Goal: Task Accomplishment & Management: Manage account settings

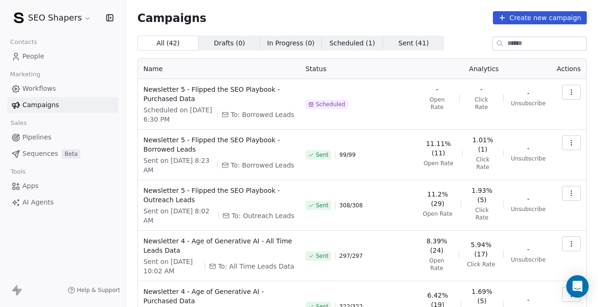
click at [334, 109] on div "Scheduled" at bounding box center [359, 104] width 106 height 39
click at [574, 92] on icon "button" at bounding box center [571, 91] width 7 height 7
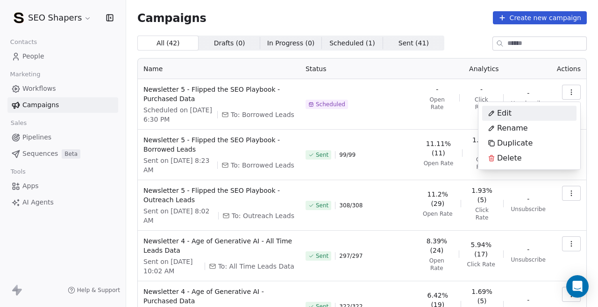
click at [522, 116] on div "Edit" at bounding box center [529, 113] width 94 height 15
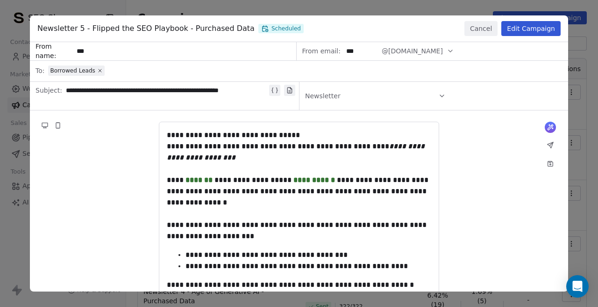
click at [521, 31] on button "Edit Campaign" at bounding box center [531, 28] width 59 height 15
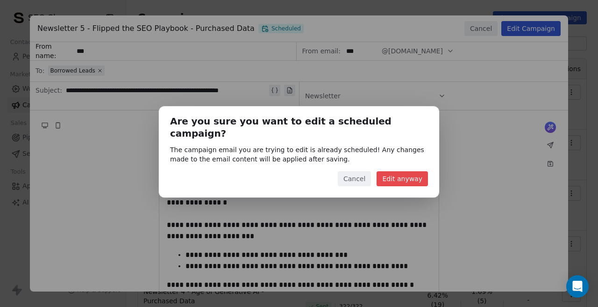
click at [352, 171] on button "Cancel" at bounding box center [354, 178] width 33 height 15
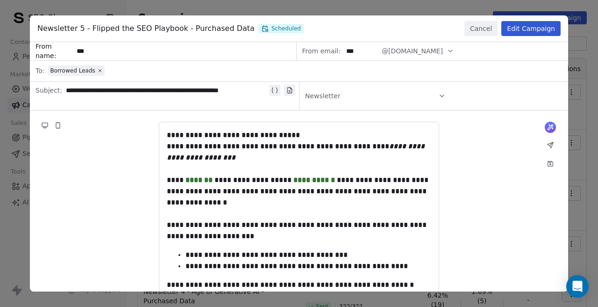
click at [266, 29] on icon at bounding box center [267, 30] width 2 height 2
click at [537, 31] on button "Edit Campaign" at bounding box center [531, 28] width 59 height 15
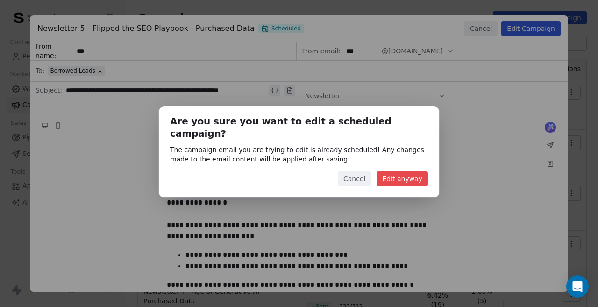
click at [397, 171] on button "Edit anyway" at bounding box center [402, 178] width 51 height 15
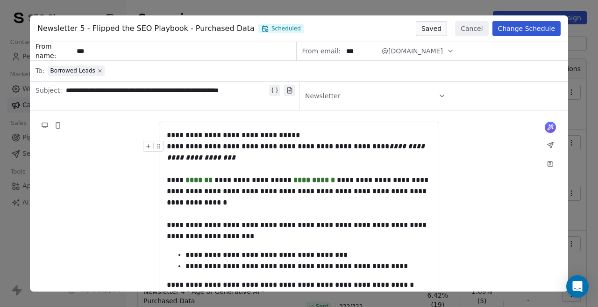
click at [517, 33] on button "Change Schedule" at bounding box center [527, 28] width 68 height 15
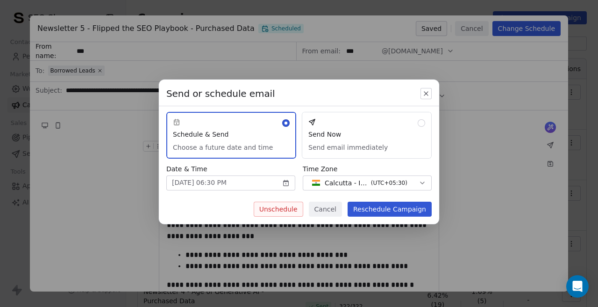
click at [250, 187] on body "SEO Shapers Contacts People Marketing Workflows Campaigns Sales Pipelines Seque…" at bounding box center [299, 153] width 598 height 307
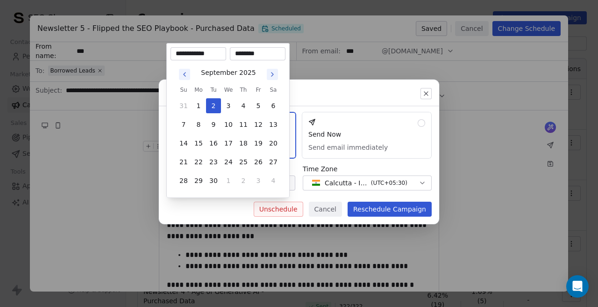
click at [242, 51] on input "********" at bounding box center [258, 53] width 52 height 9
type input "********"
click at [302, 108] on div "Send or schedule email Schedule & Send Choose a future date and time Send Now S…" at bounding box center [299, 154] width 598 height 178
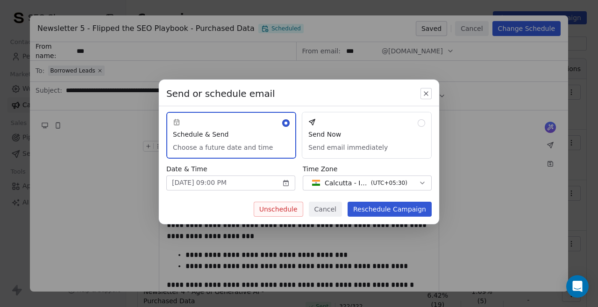
click at [363, 207] on button "Reschedule Campaign" at bounding box center [390, 208] width 84 height 15
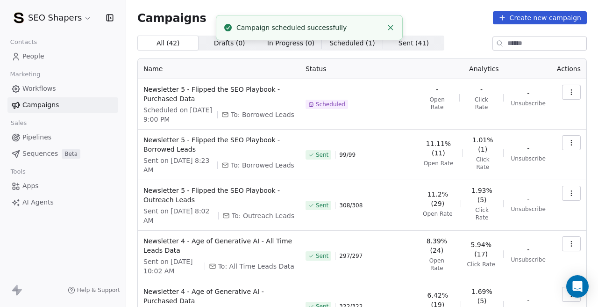
click at [373, 102] on div "Scheduled" at bounding box center [359, 104] width 106 height 39
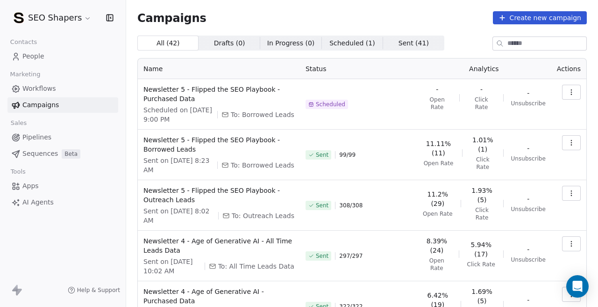
click at [86, 107] on link "Campaigns" at bounding box center [62, 104] width 111 height 15
